Goal: Find specific page/section: Find specific page/section

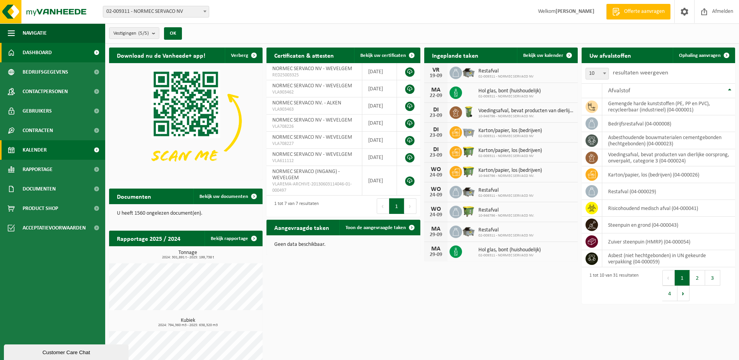
click at [37, 150] on span "Kalender" at bounding box center [35, 149] width 24 height 19
